Goal: Transaction & Acquisition: Purchase product/service

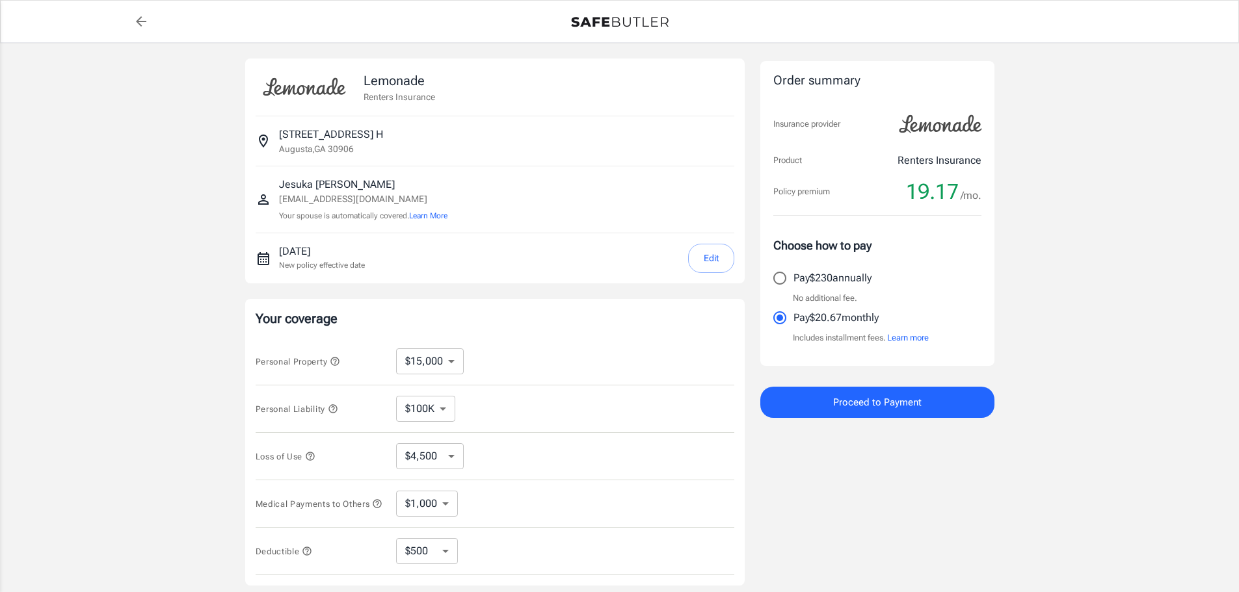
select select "15000"
select select "500"
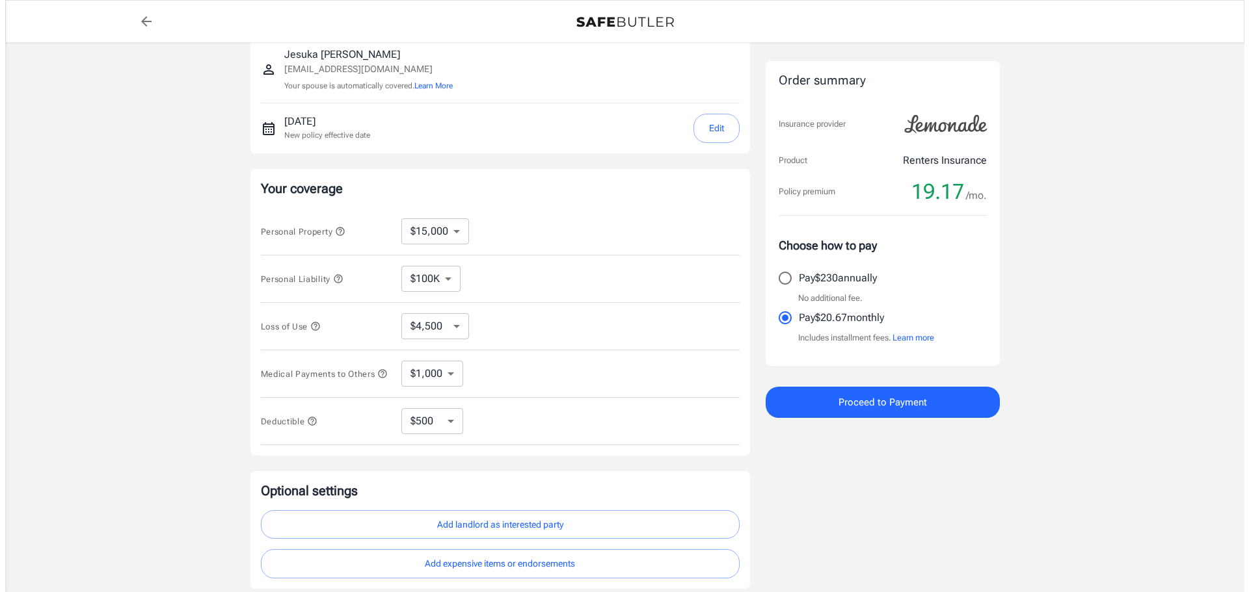
scroll to position [195, 0]
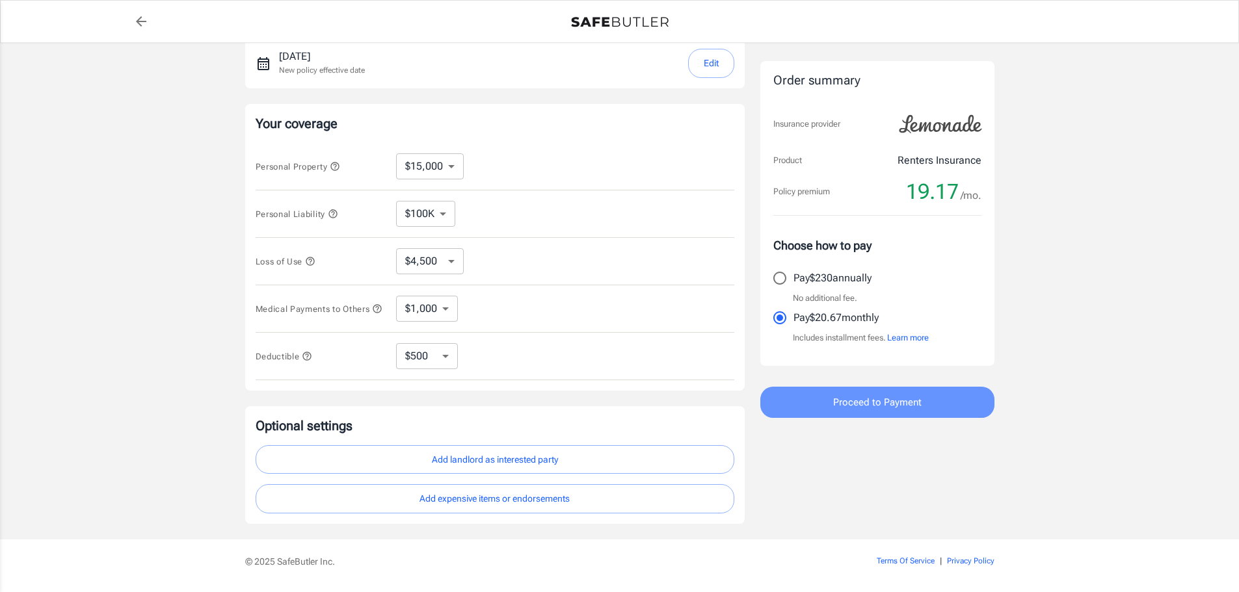
click at [823, 403] on button "Proceed to Payment" at bounding box center [877, 402] width 234 height 31
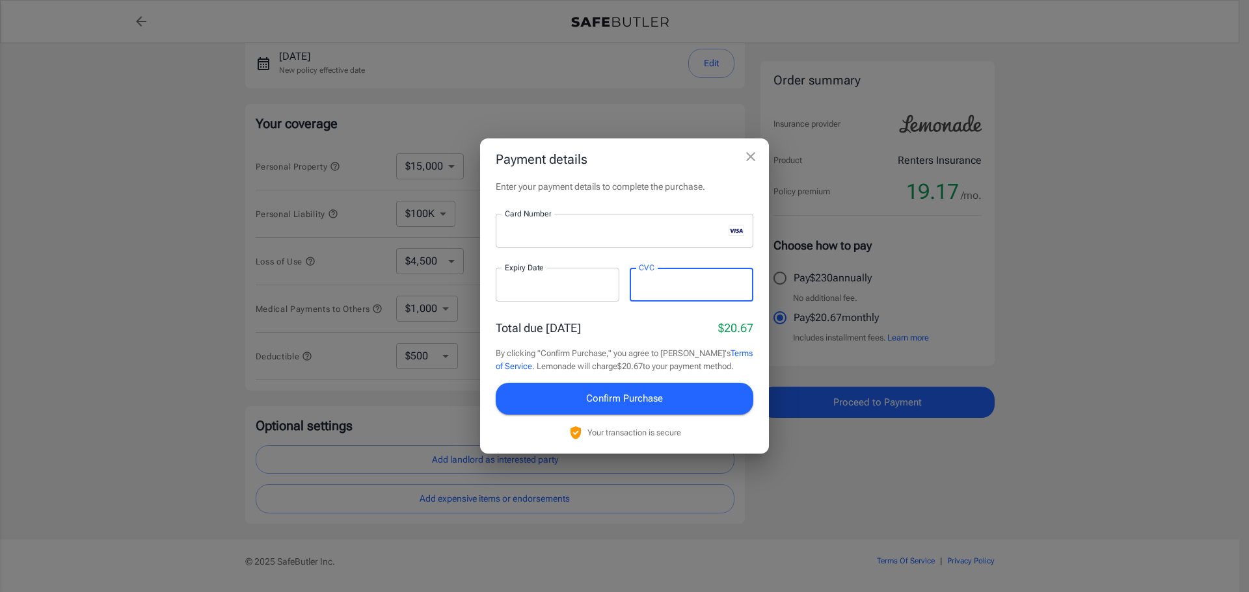
click at [638, 404] on span "Confirm Purchase" at bounding box center [624, 398] width 77 height 17
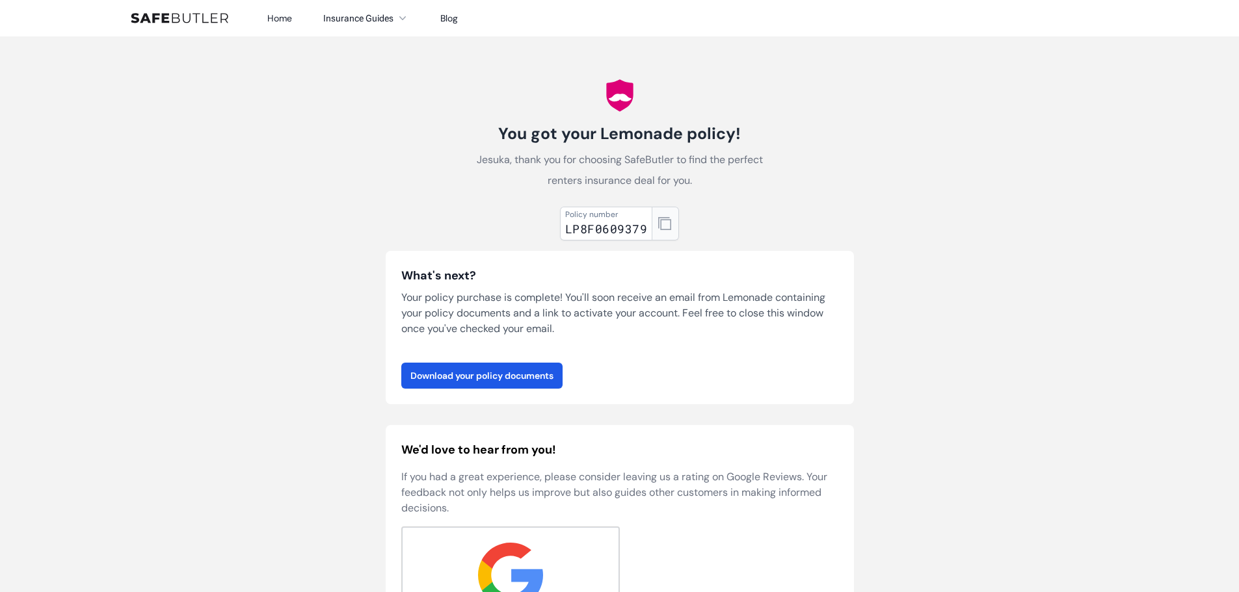
click at [659, 222] on icon "button" at bounding box center [664, 223] width 13 height 13
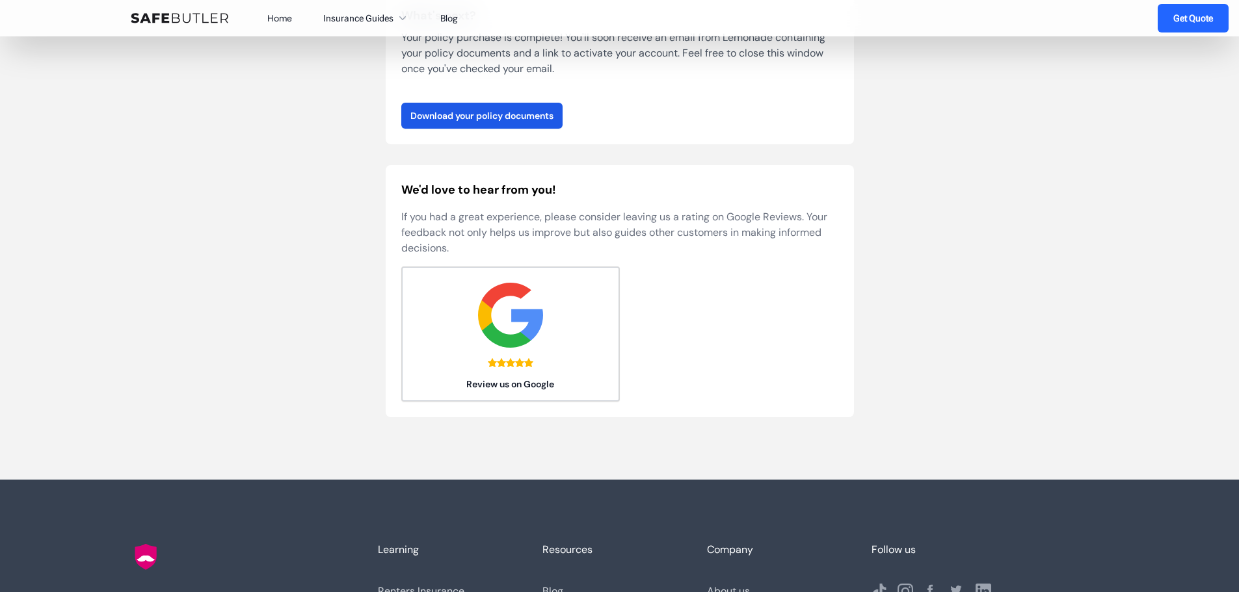
scroll to position [195, 0]
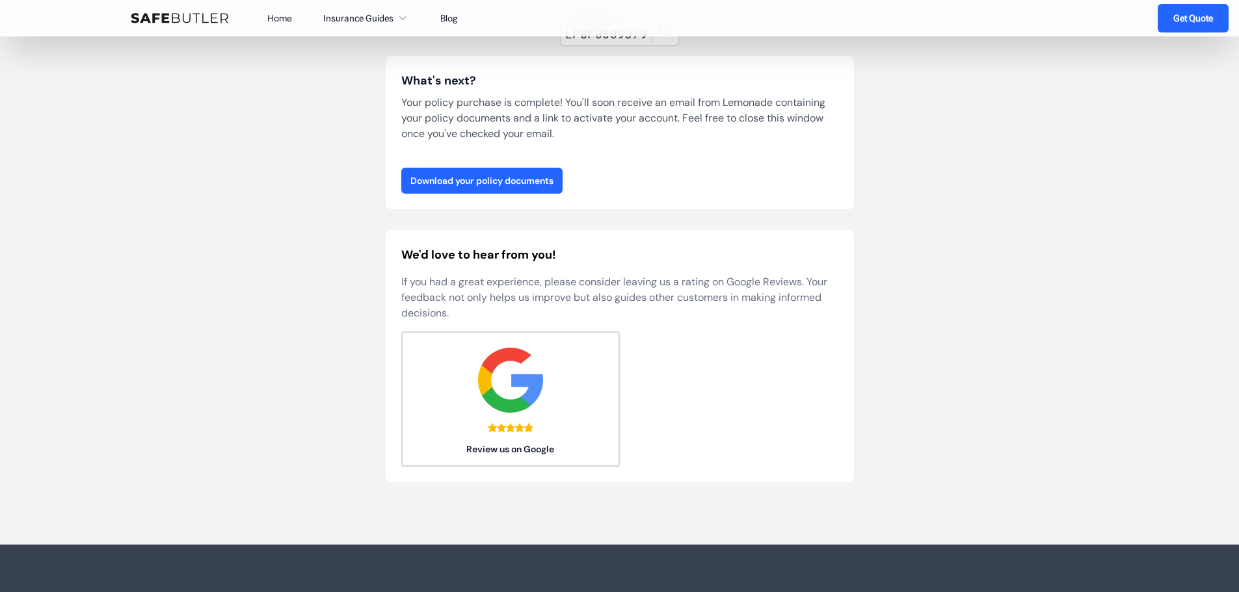
click at [529, 186] on link "Download your policy documents" at bounding box center [481, 181] width 161 height 26
click at [259, 469] on body "Home Insurance Guides Renters Insurance Blog" at bounding box center [619, 322] width 1239 height 1034
